Goal: Task Accomplishment & Management: Manage account settings

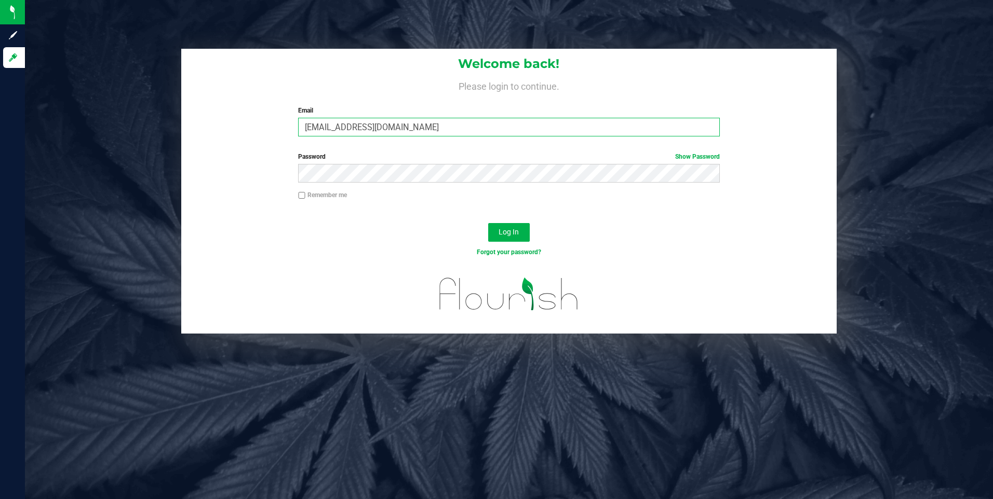
drag, startPoint x: 487, startPoint y: 126, endPoint x: 470, endPoint y: 130, distance: 17.6
click at [484, 126] on input "[EMAIL_ADDRESS][DOMAIN_NAME]" at bounding box center [509, 127] width 422 height 19
type input "[EMAIL_ADDRESS][DOMAIN_NAME]"
click at [517, 232] on span "Log In" at bounding box center [508, 232] width 20 height 8
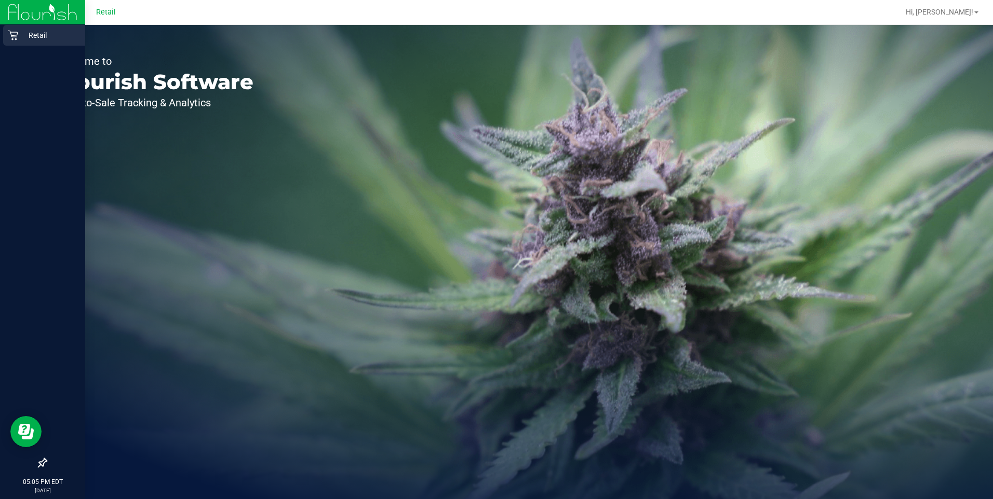
click at [4, 45] on div "Retail" at bounding box center [44, 35] width 82 height 21
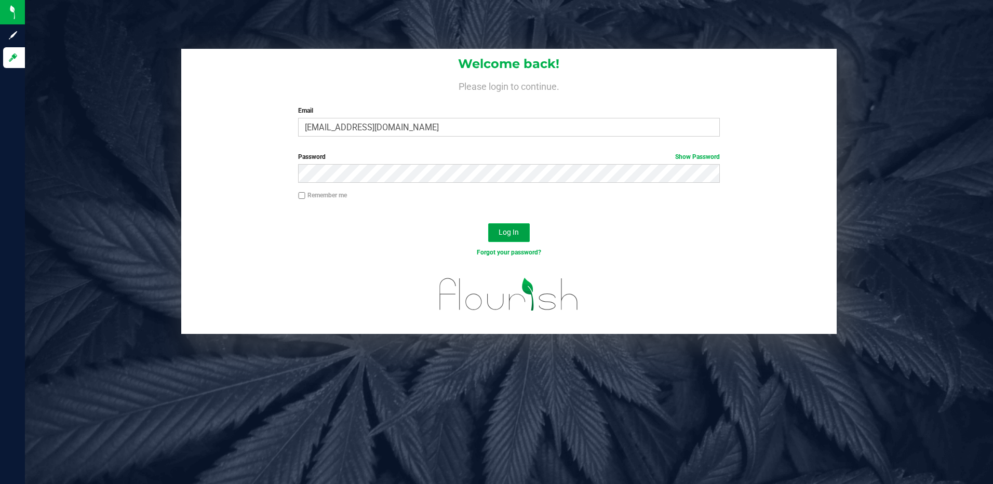
click at [505, 226] on button "Log In" at bounding box center [509, 232] width 42 height 19
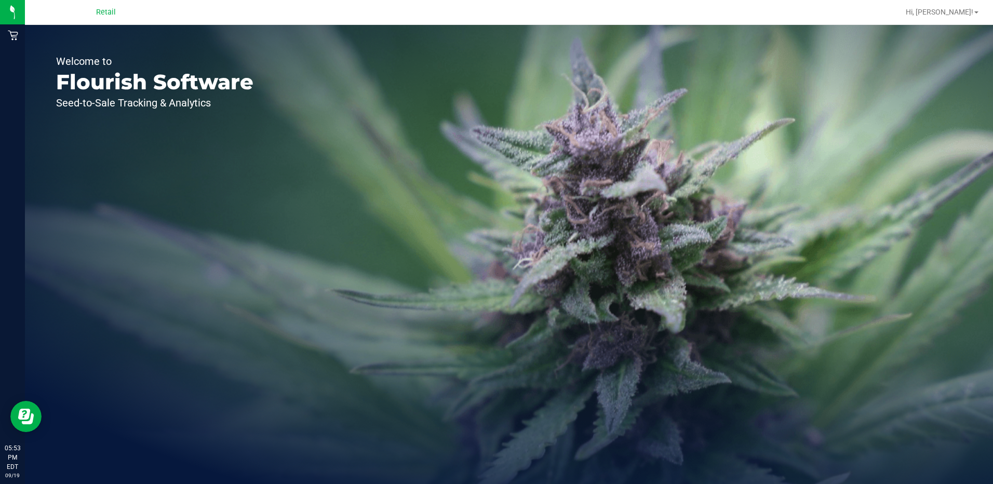
click at [106, 8] on span "Retail" at bounding box center [106, 12] width 20 height 9
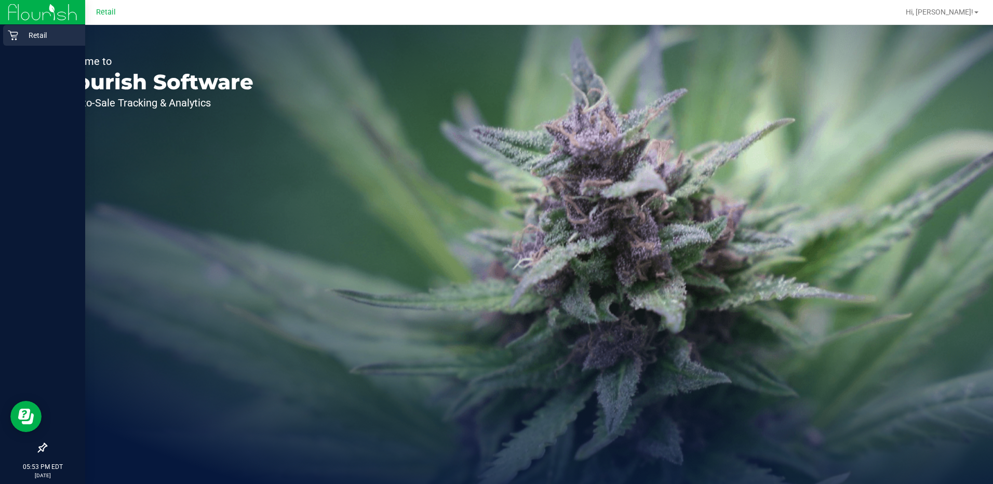
click at [10, 44] on div "Retail" at bounding box center [44, 35] width 82 height 21
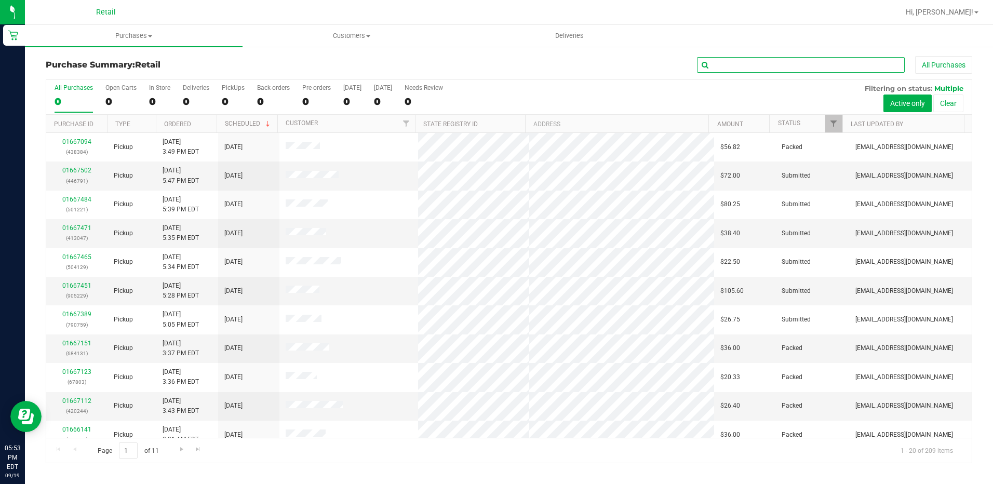
click at [727, 67] on input "text" at bounding box center [801, 65] width 208 height 16
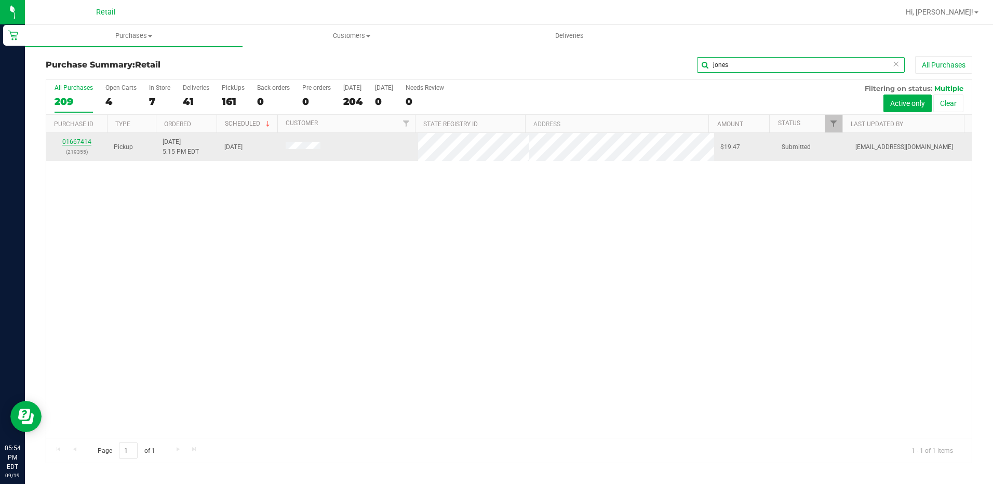
type input "jones"
click at [80, 142] on link "01667414" at bounding box center [76, 141] width 29 height 7
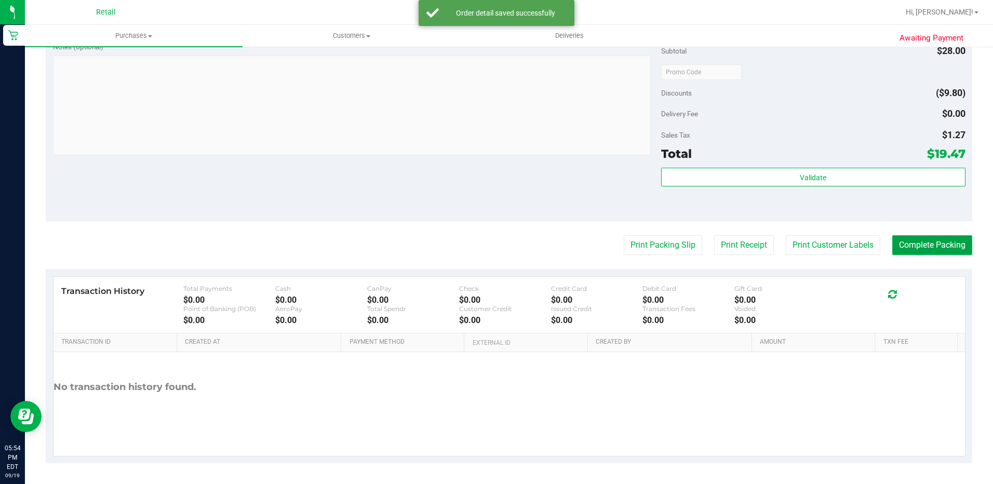
click at [944, 251] on button "Complete Packing" at bounding box center [932, 245] width 80 height 20
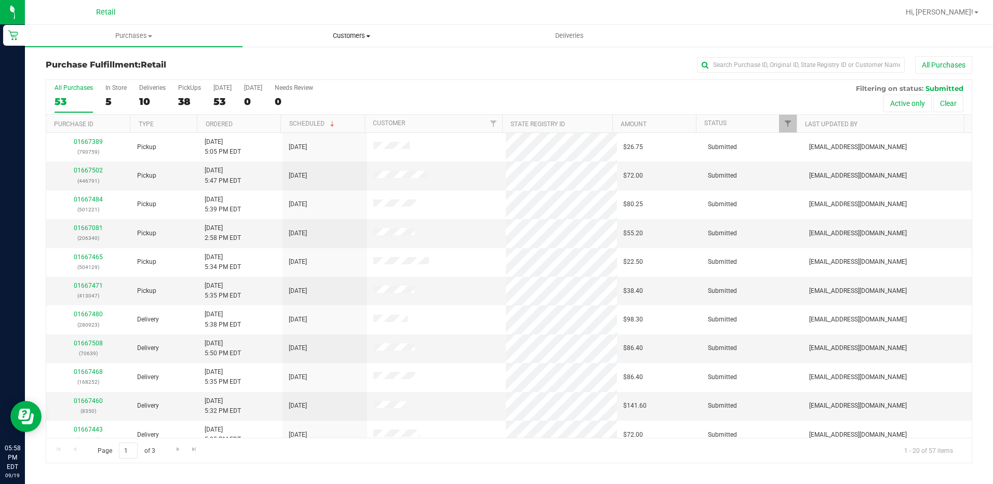
click at [314, 29] on uib-tab-heading "Customers All customers Add a new customer All physicians" at bounding box center [351, 35] width 217 height 21
click at [340, 66] on li "All customers" at bounding box center [351, 63] width 218 height 12
